Goal: Task Accomplishment & Management: Complete application form

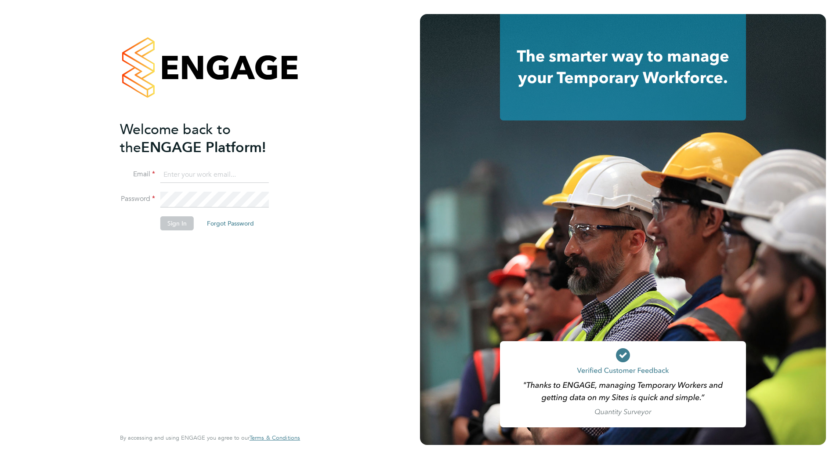
type input "ben.kinchin@vistry.co.uk"
click at [184, 218] on button "Sign In" at bounding box center [176, 223] width 33 height 14
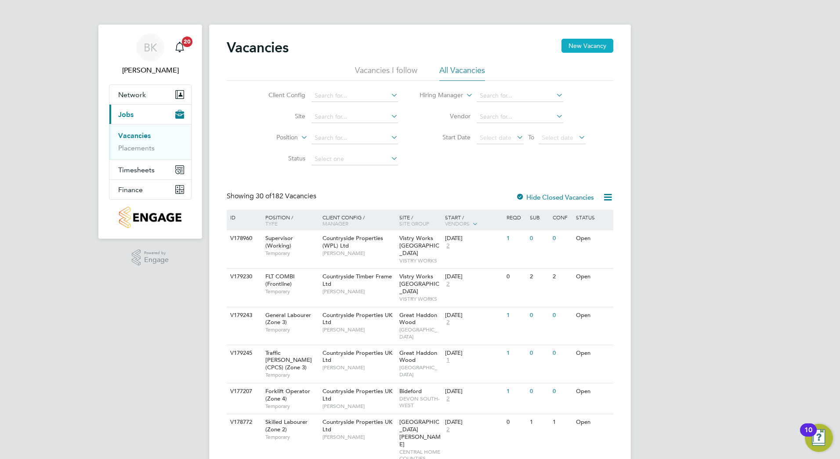
click at [588, 46] on button "New Vacancy" at bounding box center [588, 46] width 52 height 14
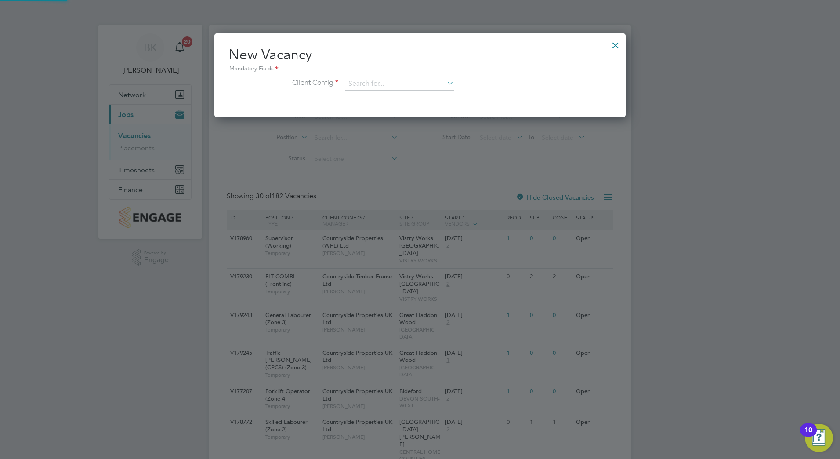
scroll to position [84, 412]
click at [435, 84] on input at bounding box center [399, 83] width 109 height 13
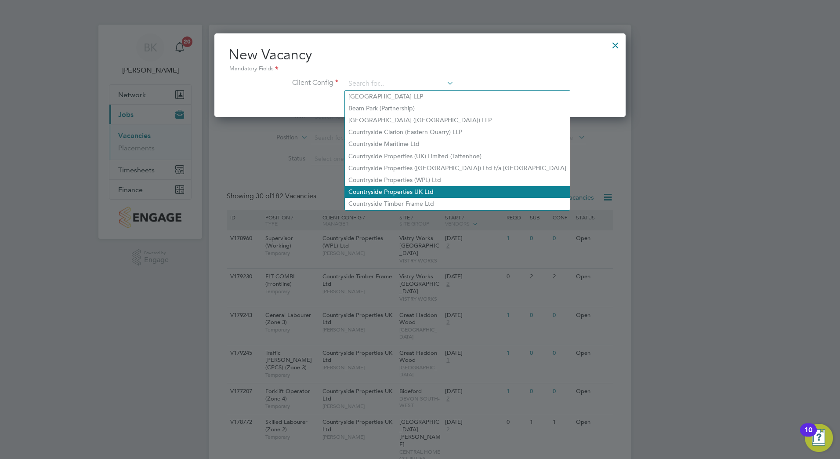
click at [435, 186] on li "Countryside Properties UK Ltd" at bounding box center [457, 192] width 225 height 12
type input "Countryside Properties UK Ltd"
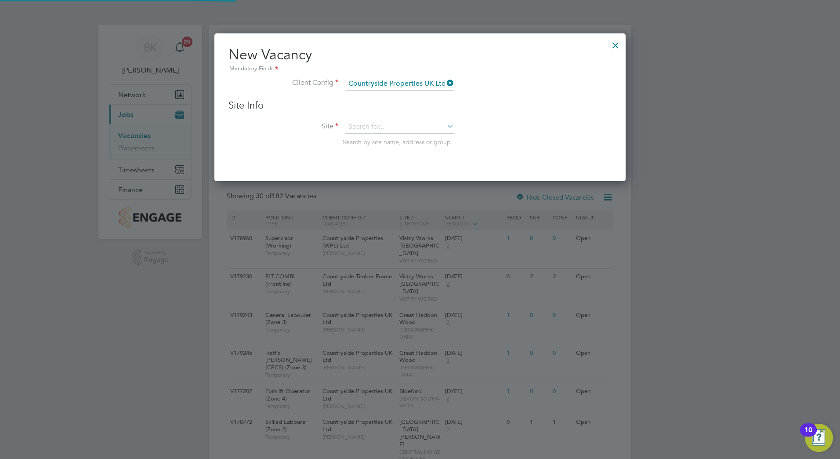
scroll to position [149, 412]
click at [411, 127] on input at bounding box center [399, 126] width 109 height 13
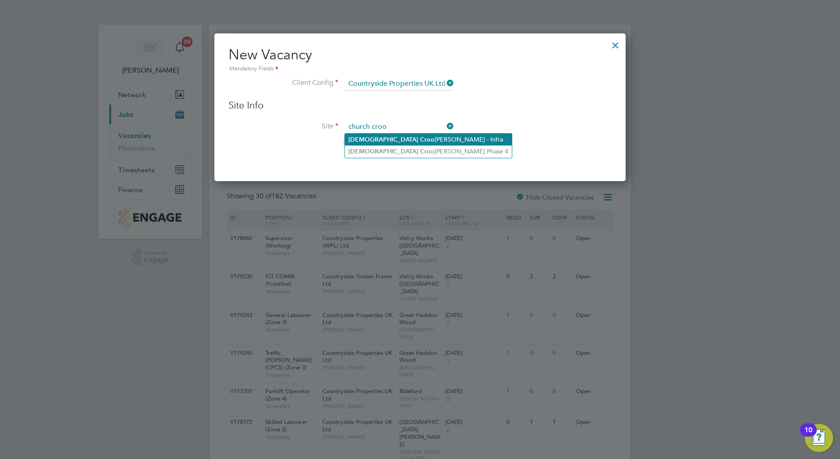
click at [437, 144] on li "[DEMOGRAPHIC_DATA] [PERSON_NAME] - Infra" at bounding box center [428, 140] width 167 height 12
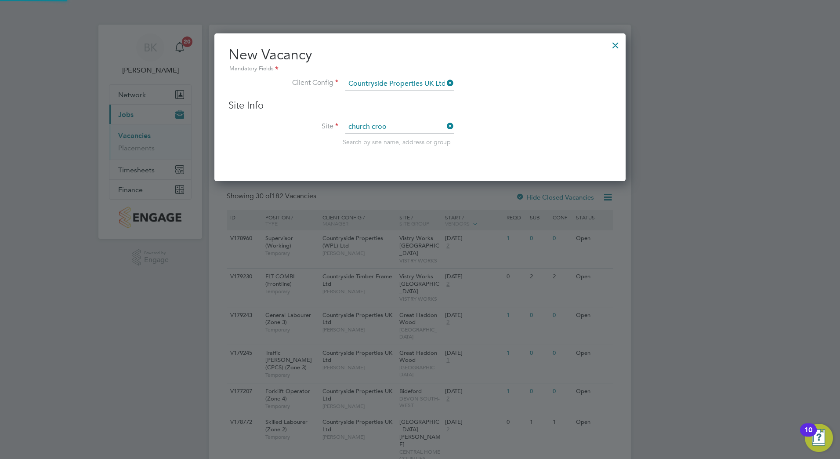
type input "[DEMOGRAPHIC_DATA] [PERSON_NAME][GEOGRAPHIC_DATA]"
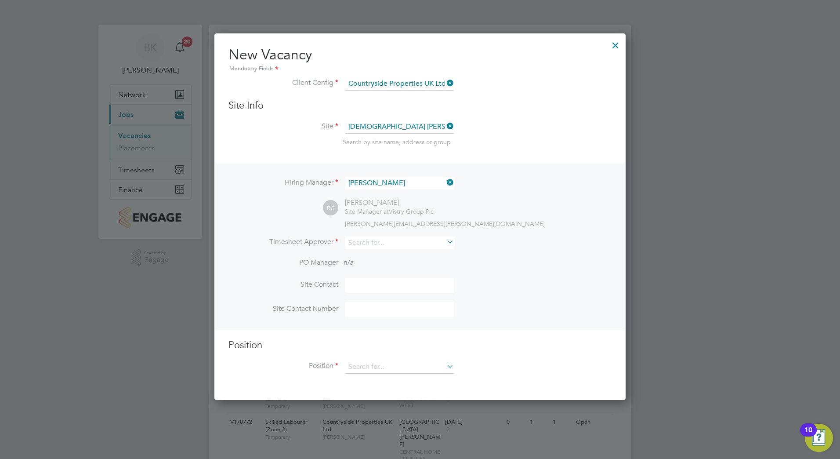
click at [445, 181] on icon at bounding box center [445, 182] width 0 height 12
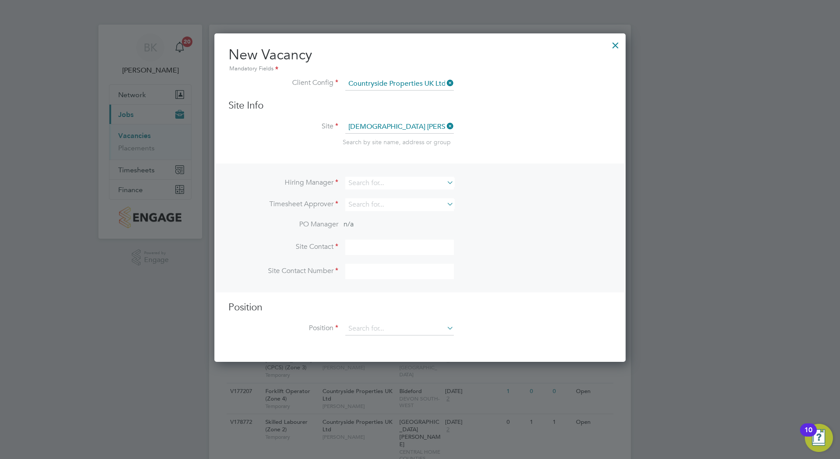
scroll to position [329, 412]
click at [436, 182] on input at bounding box center [399, 183] width 109 height 13
click at [404, 193] on li "Will Be llamy" at bounding box center [399, 195] width 109 height 12
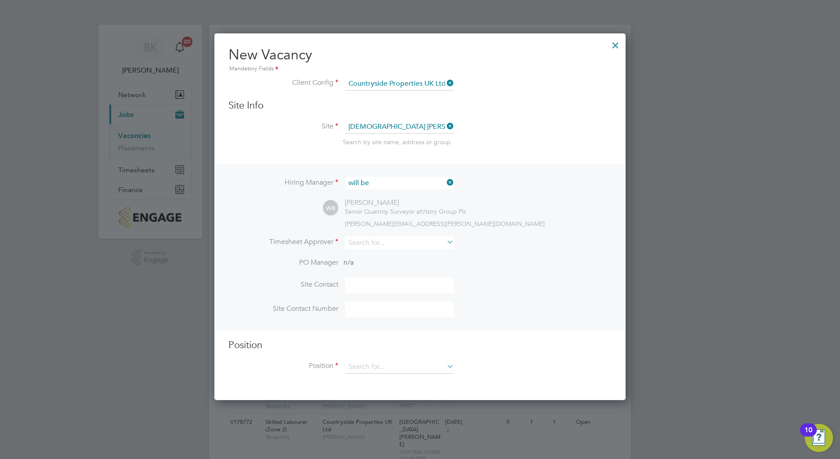
type input "[PERSON_NAME]"
click at [407, 241] on input at bounding box center [399, 242] width 109 height 13
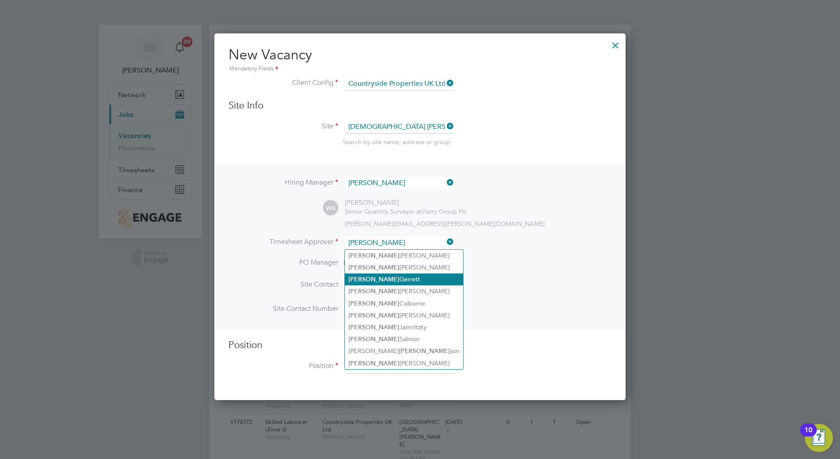
click at [376, 280] on li "[PERSON_NAME]" at bounding box center [404, 279] width 118 height 12
type input "[PERSON_NAME]"
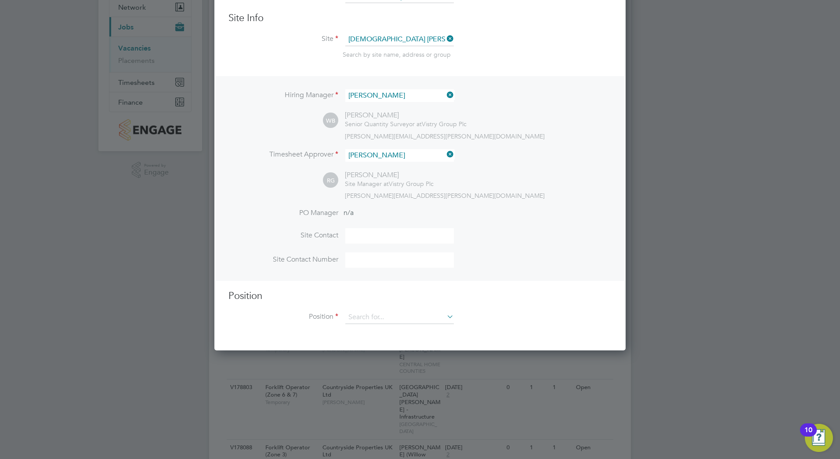
scroll to position [88, 0]
click at [388, 313] on input at bounding box center [399, 316] width 109 height 13
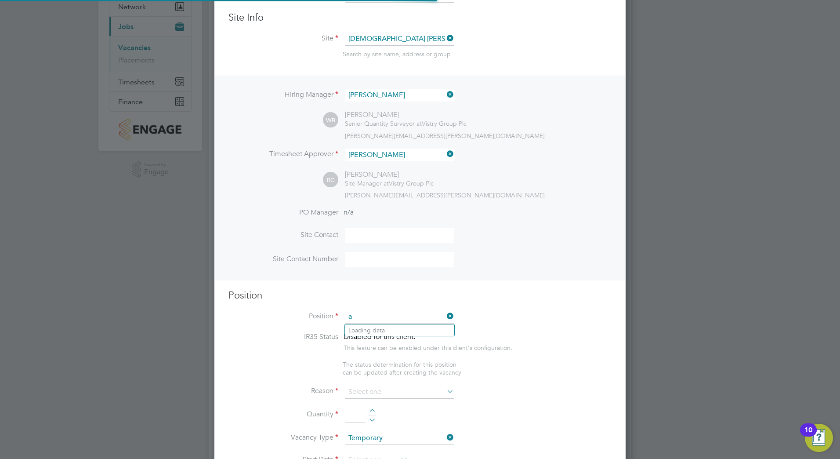
scroll to position [1267, 412]
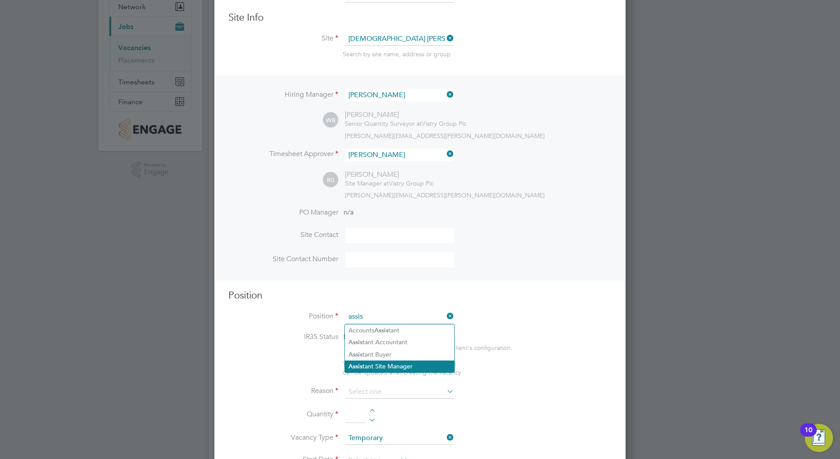
click at [404, 360] on li "Assis tant Site Manager" at bounding box center [399, 366] width 109 height 12
type input "Assistant Site Manager"
type textarea "• Loremipsum dol sitamet cons adi elitseddoeiu temp incid utlab etdolor ma aliq…"
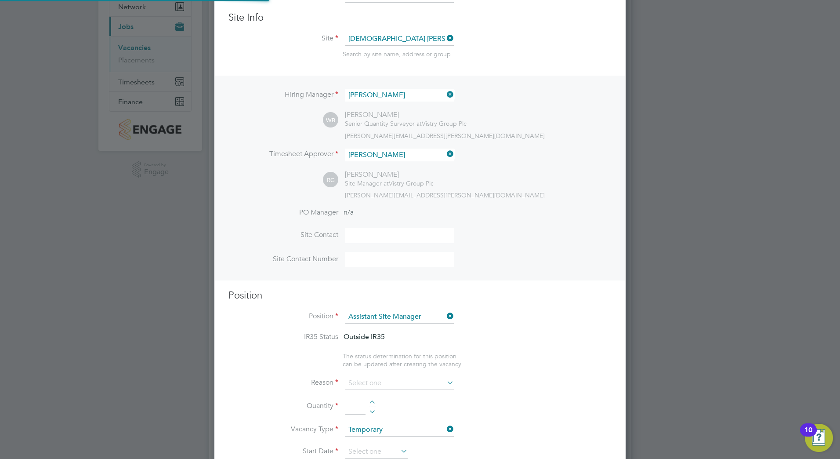
scroll to position [132, 0]
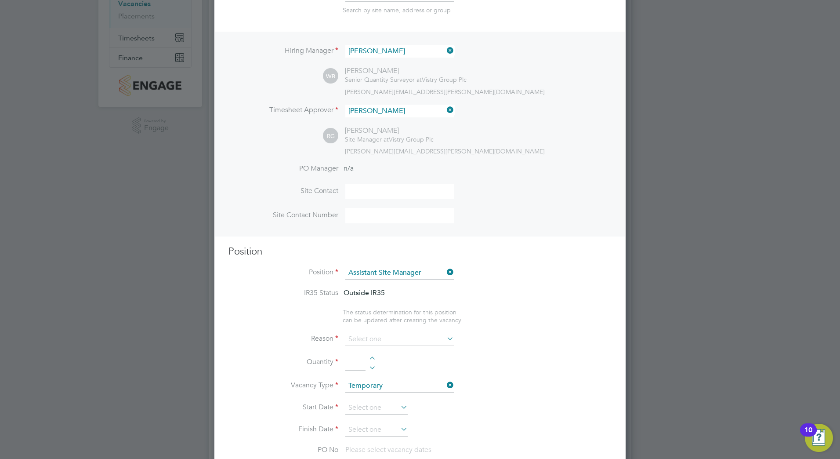
drag, startPoint x: 388, startPoint y: 351, endPoint x: 404, endPoint y: 341, distance: 19.5
click at [391, 350] on li "Reason" at bounding box center [420, 344] width 383 height 22
click at [406, 341] on input at bounding box center [399, 339] width 109 height 13
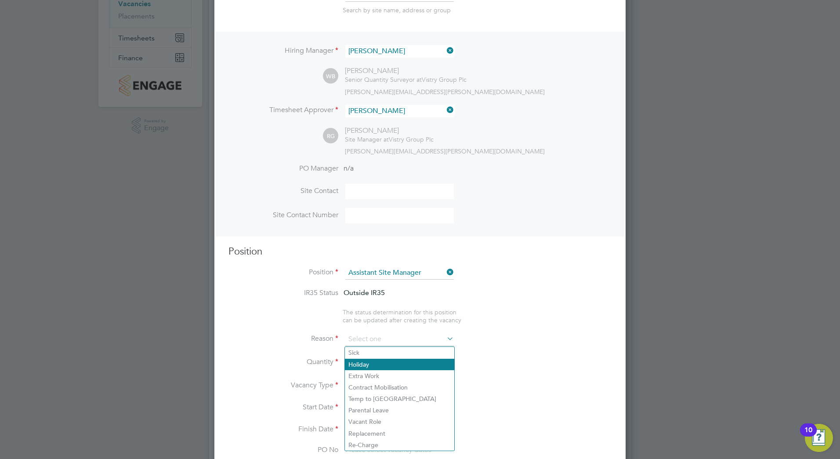
click at [410, 368] on li "Holiday" at bounding box center [399, 364] width 109 height 11
type input "Holiday"
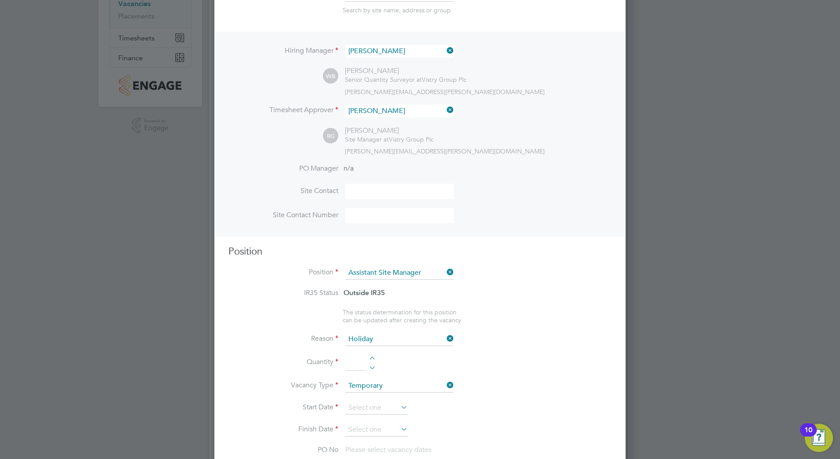
click at [370, 359] on div at bounding box center [372, 359] width 7 height 6
type input "1"
click at [379, 405] on input at bounding box center [376, 407] width 62 height 13
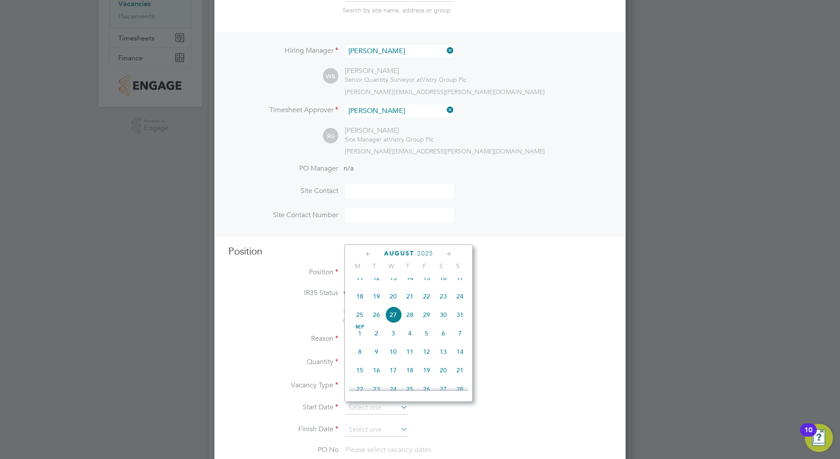
click at [410, 320] on span "28" at bounding box center [410, 314] width 17 height 17
type input "[DATE]"
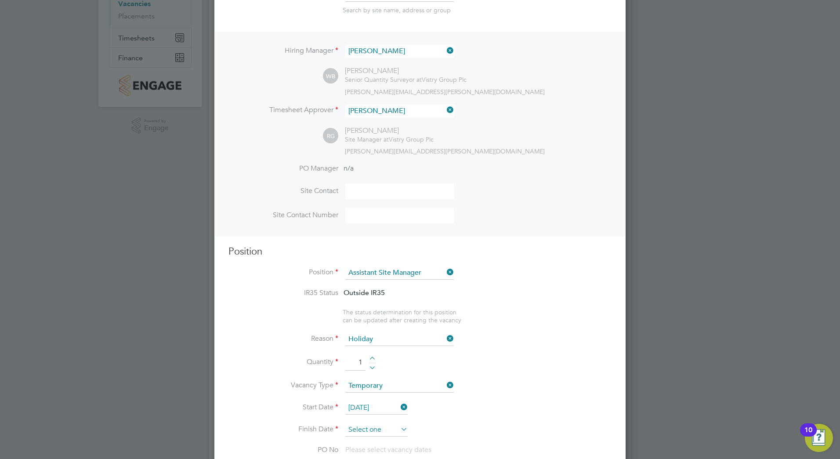
click at [386, 427] on input at bounding box center [376, 429] width 62 height 13
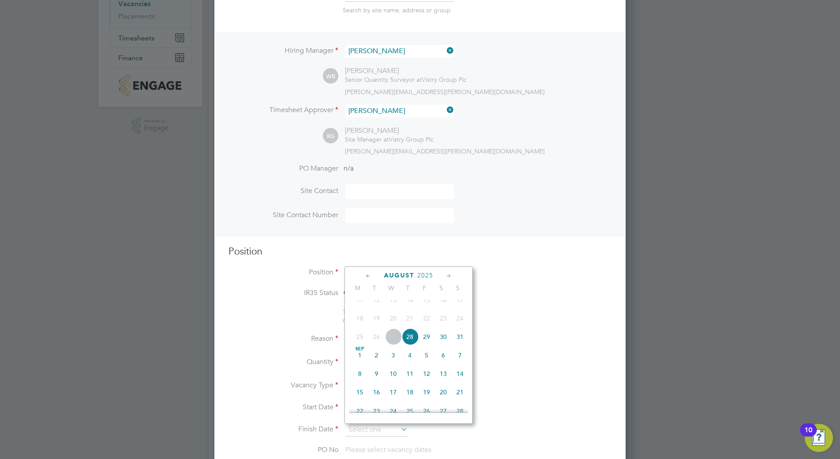
click at [420, 345] on span "29" at bounding box center [426, 336] width 17 height 17
type input "[DATE]"
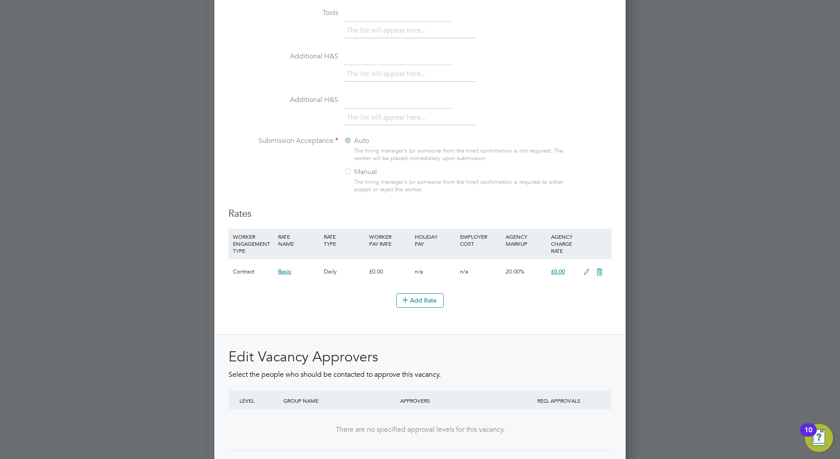
scroll to position [906, 0]
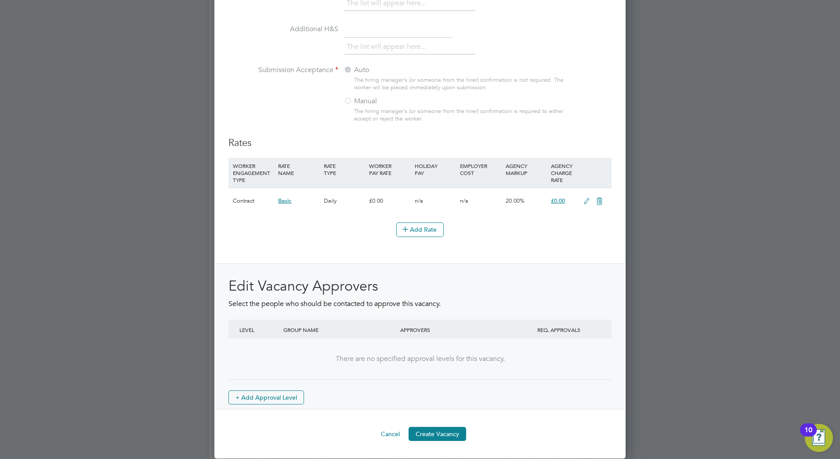
click at [590, 203] on icon at bounding box center [586, 201] width 11 height 7
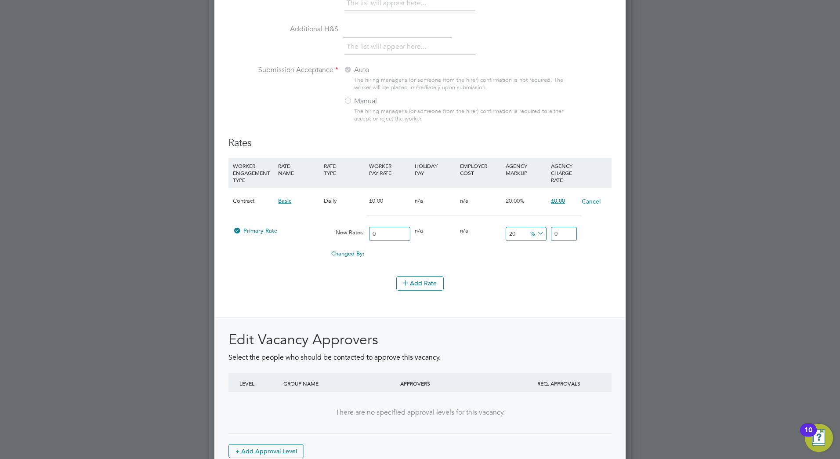
click at [556, 233] on input "0" at bounding box center [564, 234] width 26 height 15
type input "3"
type input "0"
type input "3"
type input "900"
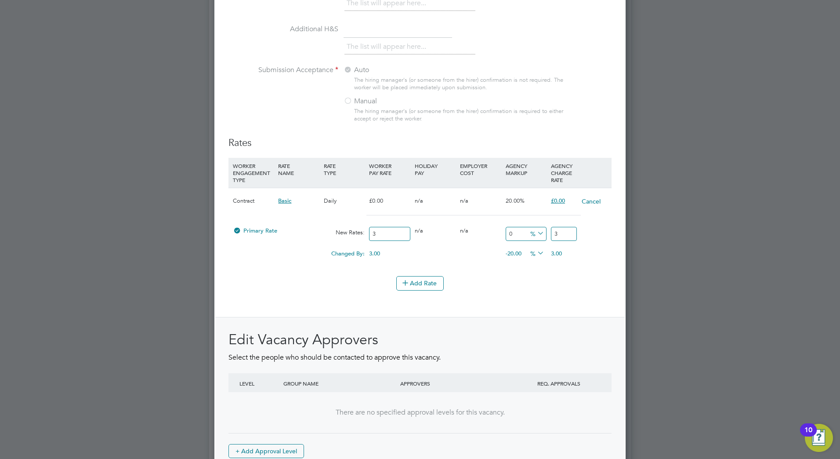
type input "30"
type input "10066.666666666666"
type input "305"
type input "10083.333333333334"
type input "305.50"
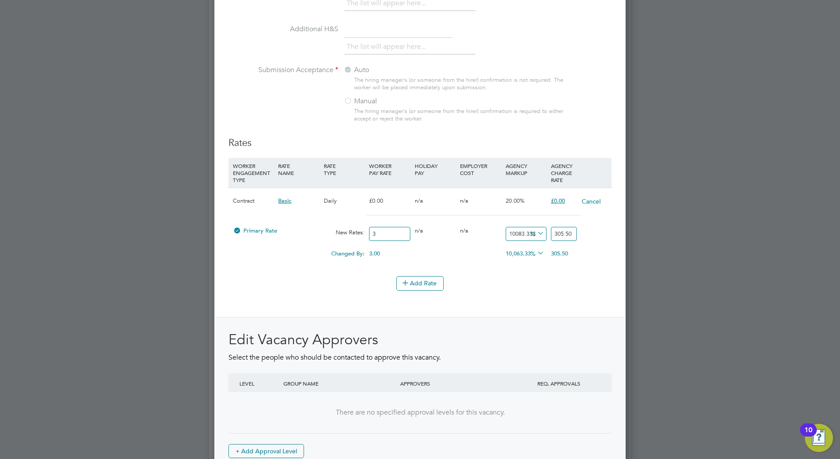
drag, startPoint x: 574, startPoint y: 233, endPoint x: 469, endPoint y: 243, distance: 105.0
click at [469, 243] on div "Primary Rate New Rates: 3 0 n/a 0 n/a 10083.333333333334 302.5 % 305.50" at bounding box center [420, 233] width 383 height 23
type input "305.5"
click at [392, 229] on input "3" at bounding box center [389, 234] width 41 height 15
type input "30"
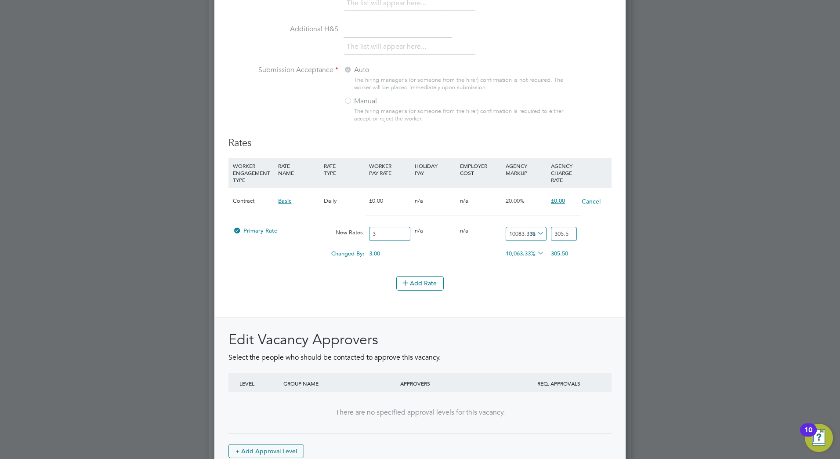
type input "3055"
type input "305"
type input "31059.166666666668"
type input "305.5"
type input "31110.083333333336"
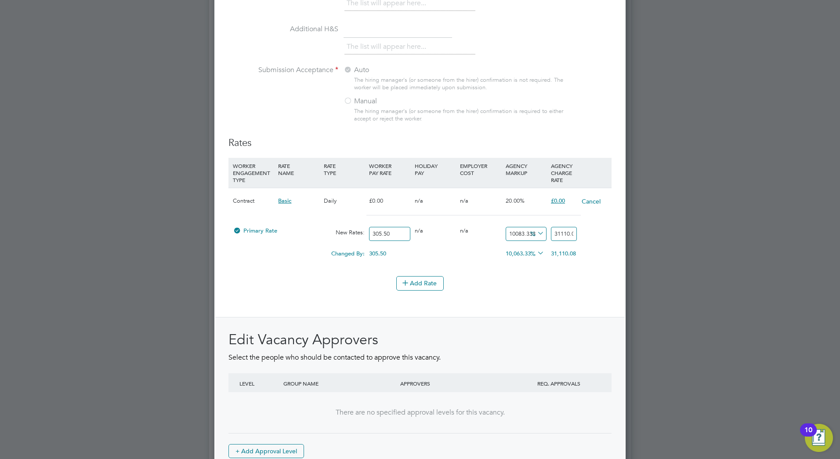
type input "305.50"
click at [241, 232] on div at bounding box center [237, 233] width 9 height 7
click at [236, 230] on div at bounding box center [237, 233] width 9 height 7
click at [414, 285] on button "Add Rate" at bounding box center [419, 283] width 47 height 14
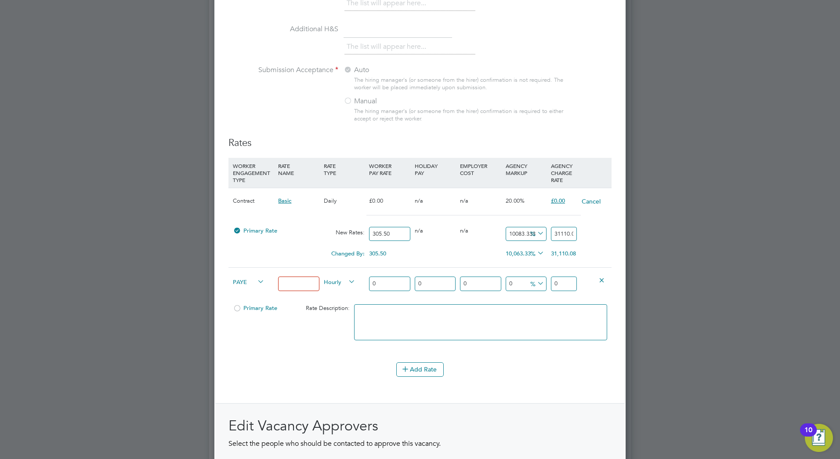
scroll to position [0, 22]
drag, startPoint x: 509, startPoint y: 233, endPoint x: 571, endPoint y: 237, distance: 62.5
click at [571, 237] on div "Primary Rate New Rates: 305.50 0 n/a 0 n/a 10083.333333333334 30804.58333333333…" at bounding box center [420, 233] width 383 height 23
type input "2"
type input "311.61"
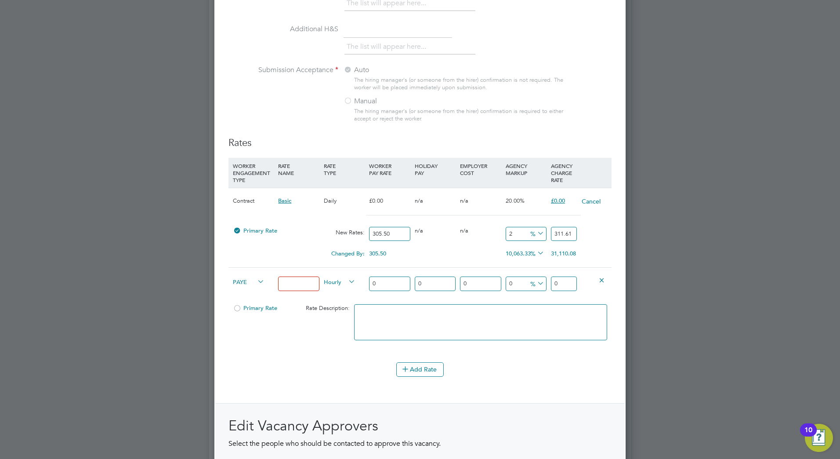
type input "20"
type input "366.6"
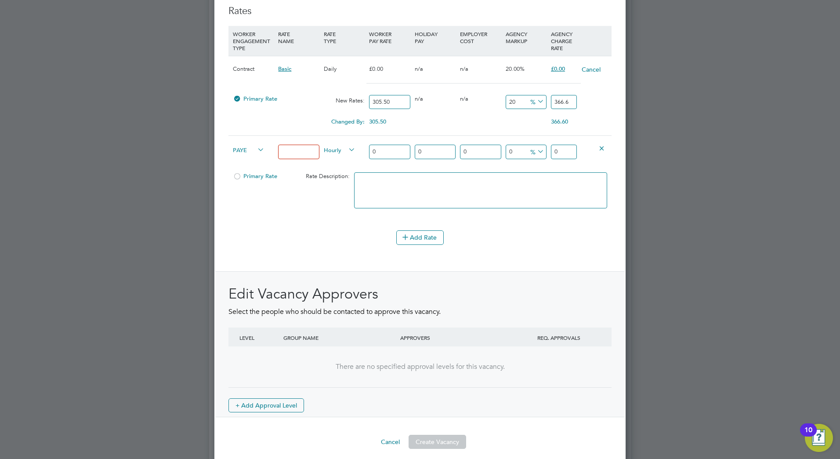
scroll to position [1046, 0]
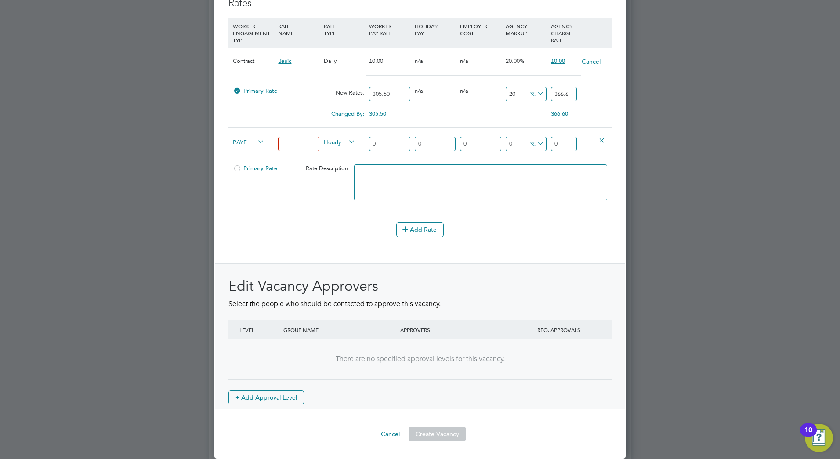
type input "20"
click at [231, 192] on div "Primary Rate Rate Description:" at bounding box center [420, 187] width 383 height 54
click at [605, 141] on icon at bounding box center [602, 140] width 7 height 7
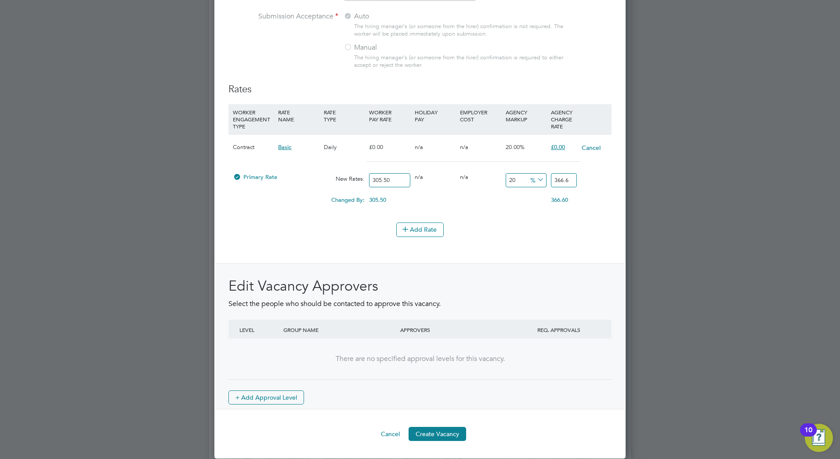
scroll to position [1386, 412]
click at [448, 437] on button "Create Vacancy" at bounding box center [438, 434] width 58 height 14
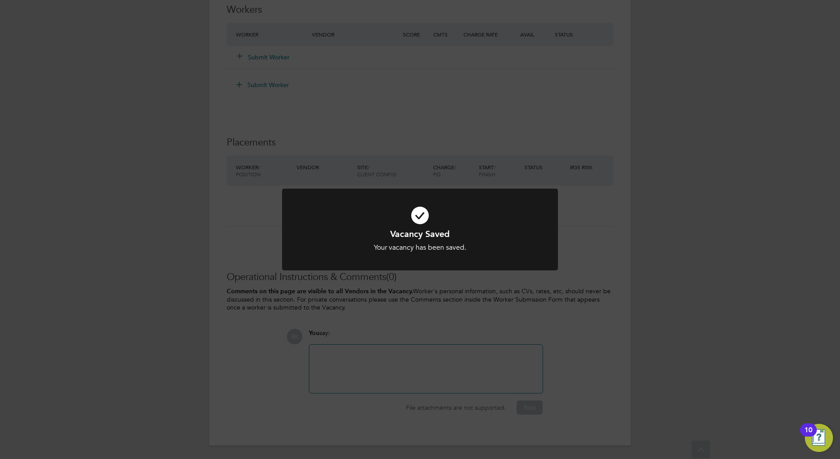
click at [516, 320] on div "Vacancy Saved Your vacancy has been saved. Cancel Okay" at bounding box center [420, 229] width 840 height 459
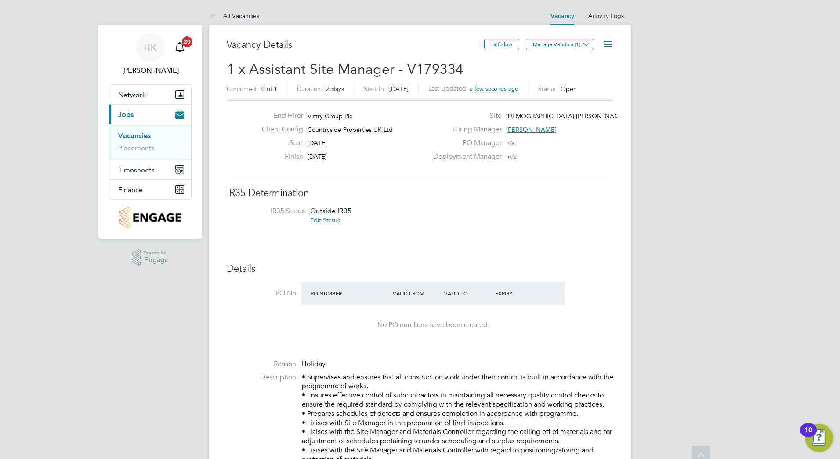
drag, startPoint x: 480, startPoint y: 337, endPoint x: 449, endPoint y: 140, distance: 199.3
click at [540, 48] on button "Manage Vendors (1)" at bounding box center [560, 44] width 68 height 11
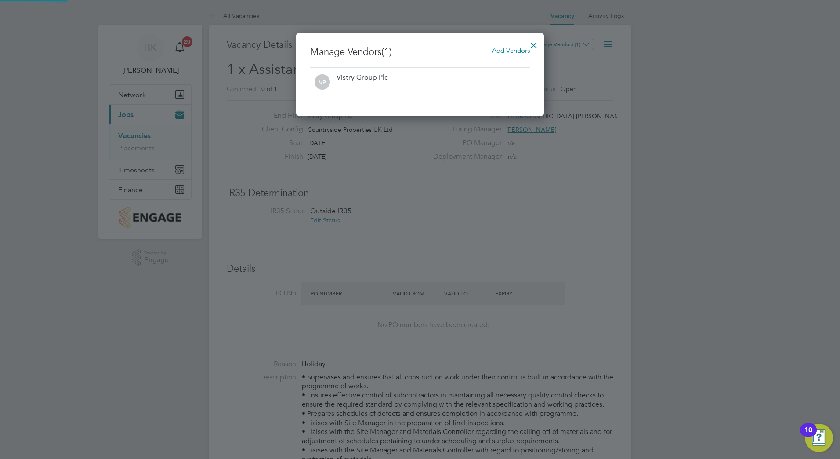
scroll to position [82, 248]
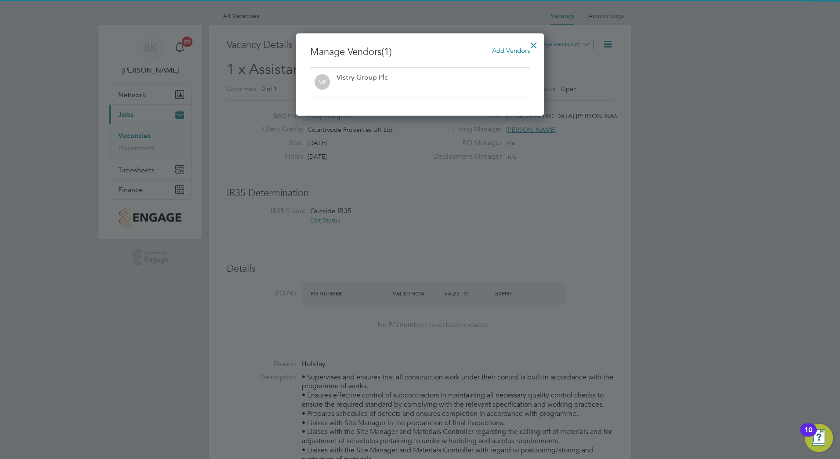
click at [505, 51] on span "Add Vendors" at bounding box center [511, 50] width 38 height 8
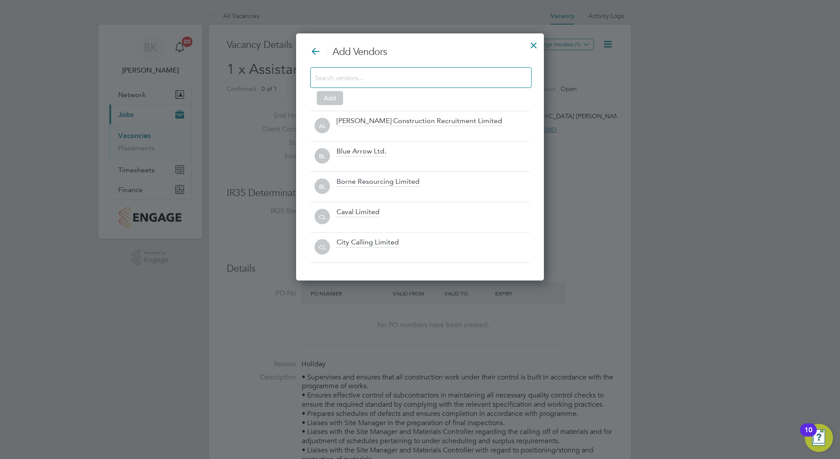
scroll to position [4, 4]
click at [481, 75] on input at bounding box center [414, 77] width 198 height 11
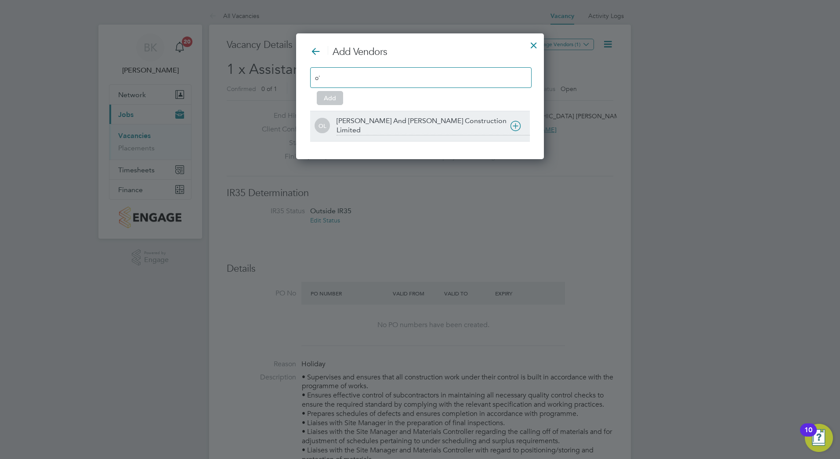
type input "o'"
click at [520, 122] on icon at bounding box center [515, 125] width 11 height 11
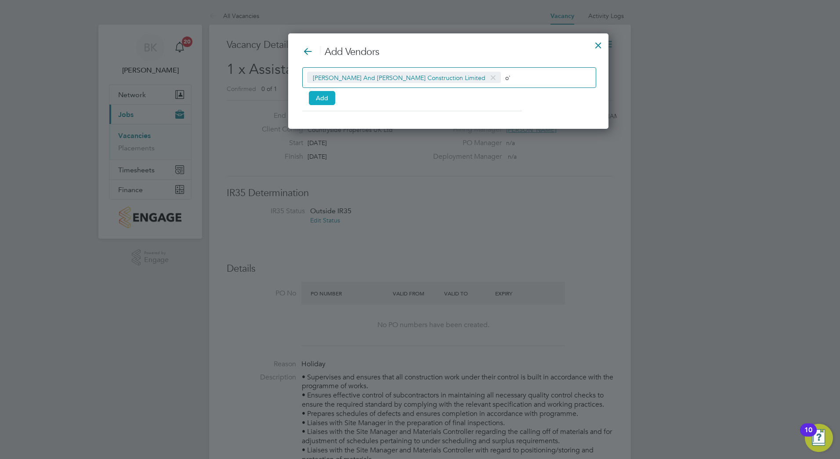
click at [326, 103] on button "Add" at bounding box center [322, 98] width 26 height 14
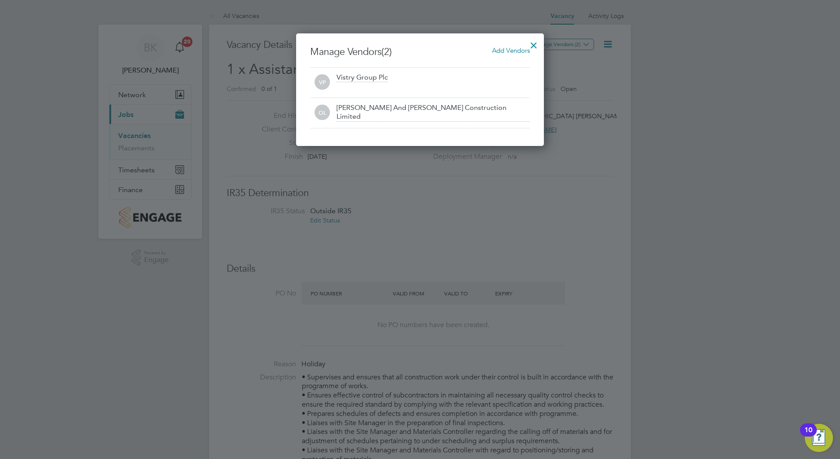
click at [532, 38] on div at bounding box center [534, 43] width 16 height 16
